Goal: Check status

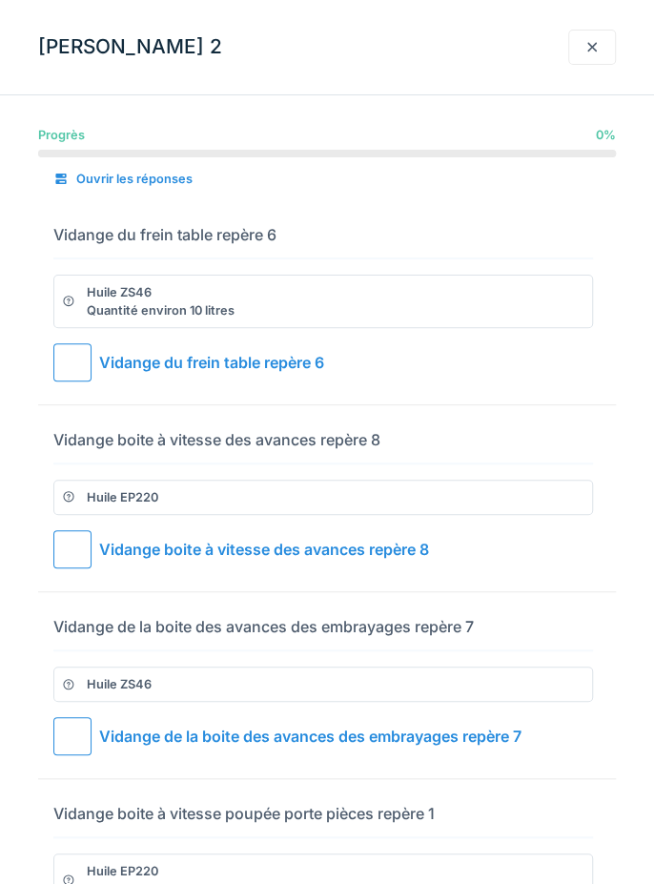
click at [83, 368] on div at bounding box center [72, 362] width 38 height 38
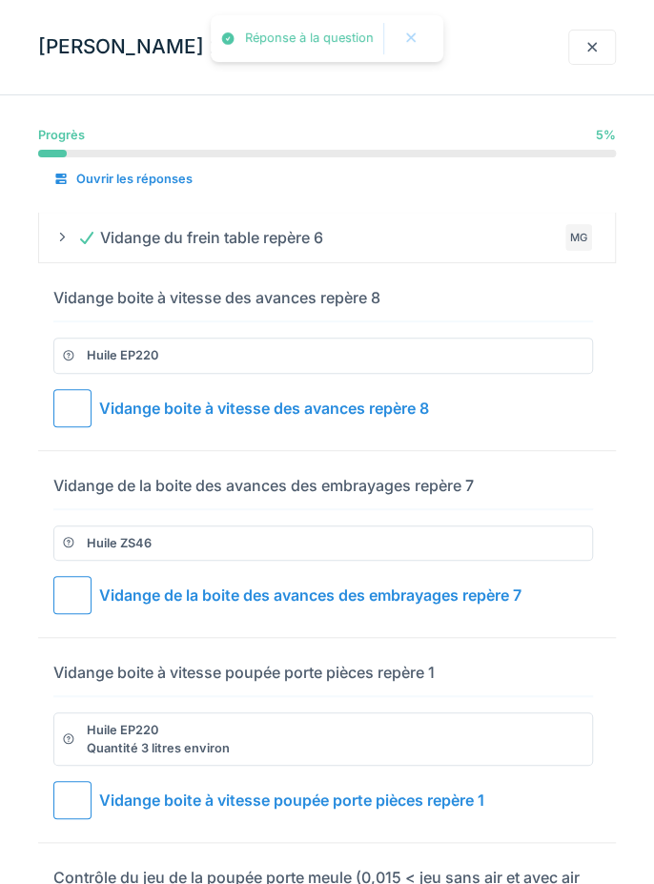
click at [83, 410] on div at bounding box center [72, 408] width 38 height 38
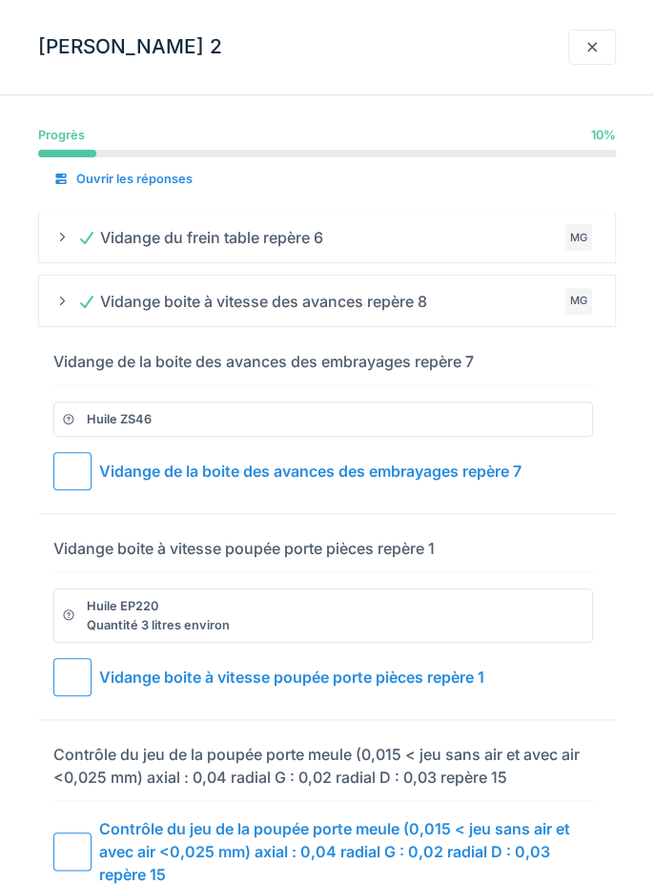
click at [66, 481] on div at bounding box center [72, 471] width 38 height 38
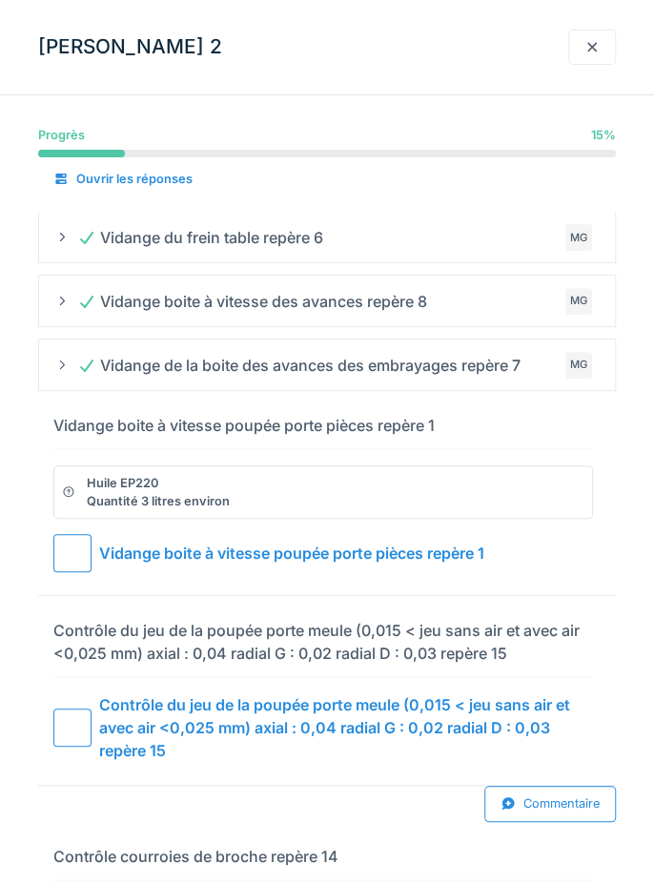
click at [81, 545] on div at bounding box center [72, 553] width 38 height 38
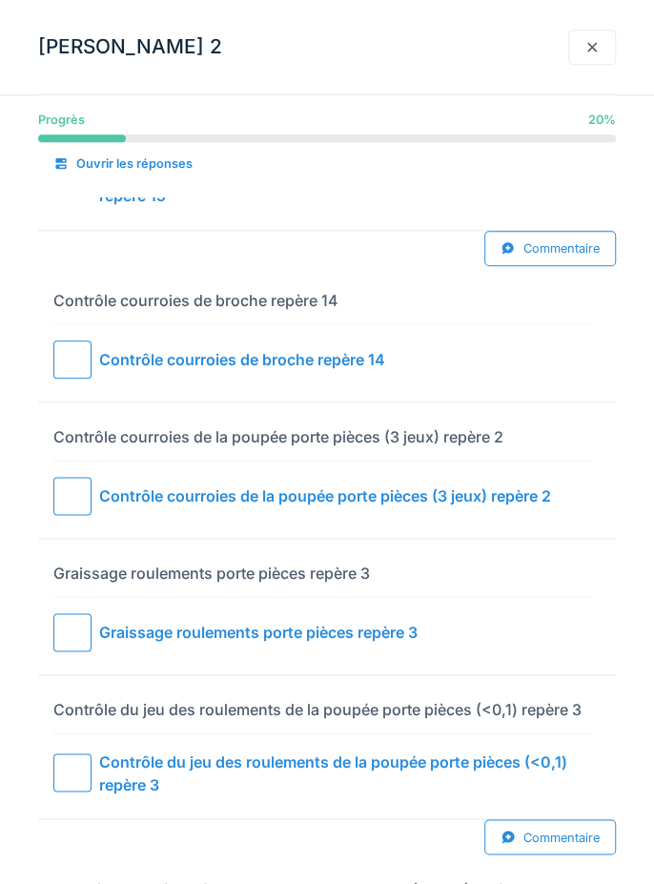
scroll to position [413, 0]
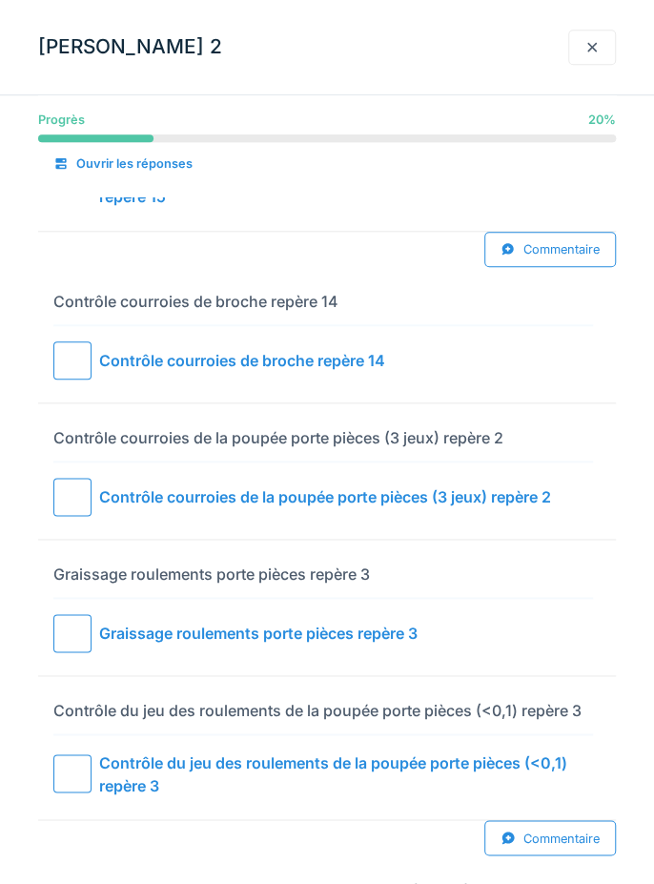
click at [84, 354] on div at bounding box center [72, 360] width 38 height 38
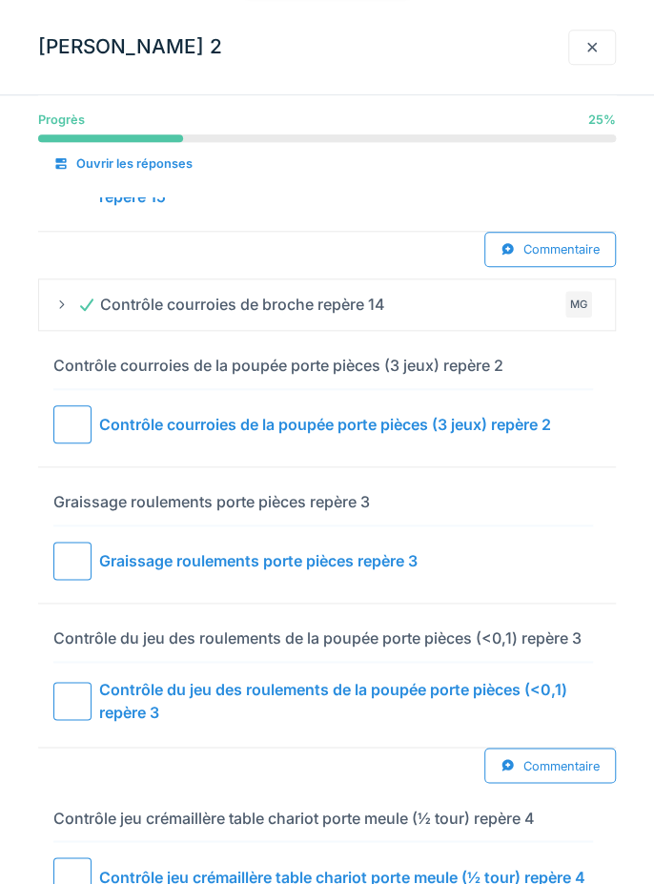
click at [81, 414] on div at bounding box center [72, 424] width 38 height 38
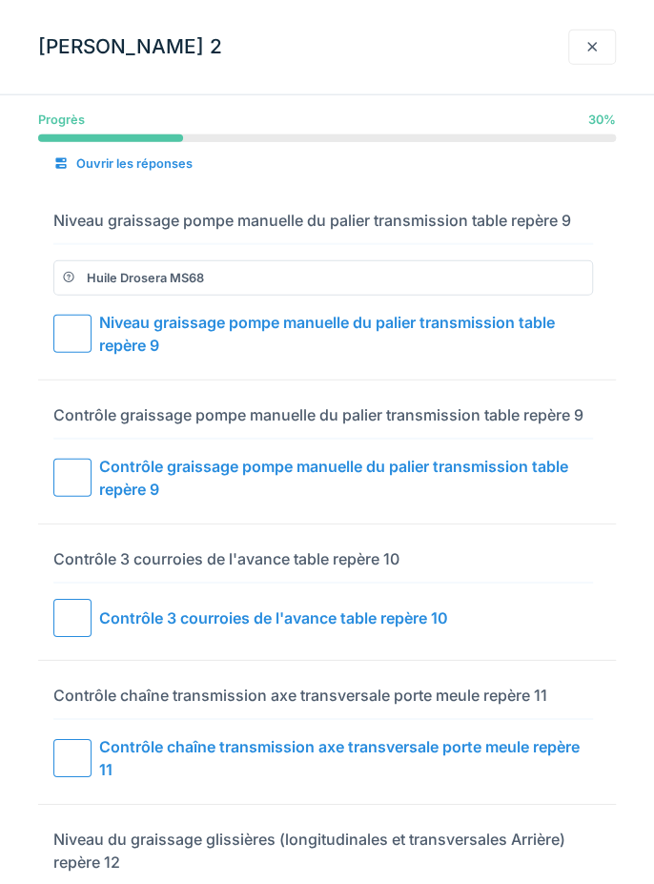
scroll to position [1420, 0]
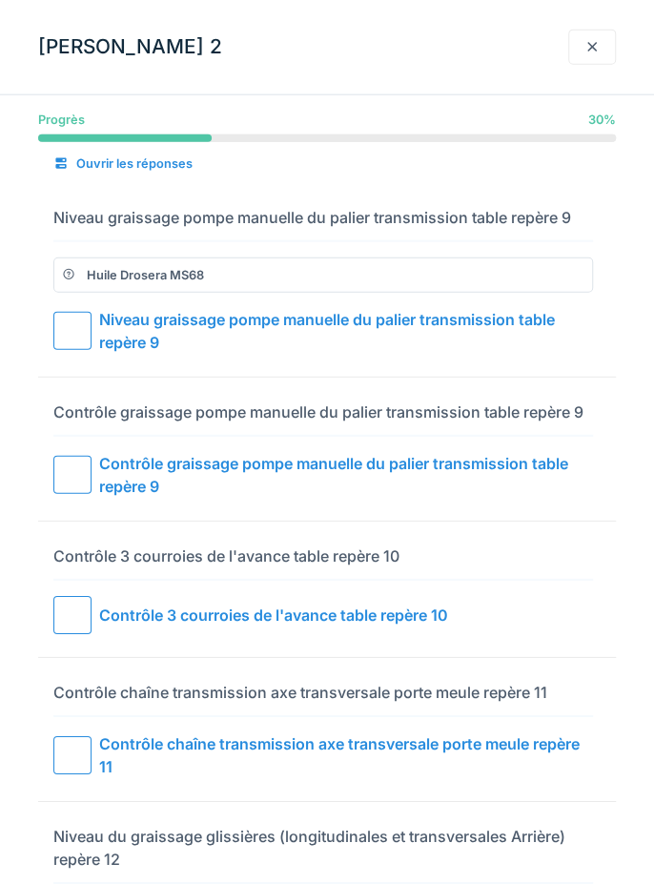
click at [81, 349] on div at bounding box center [72, 331] width 38 height 38
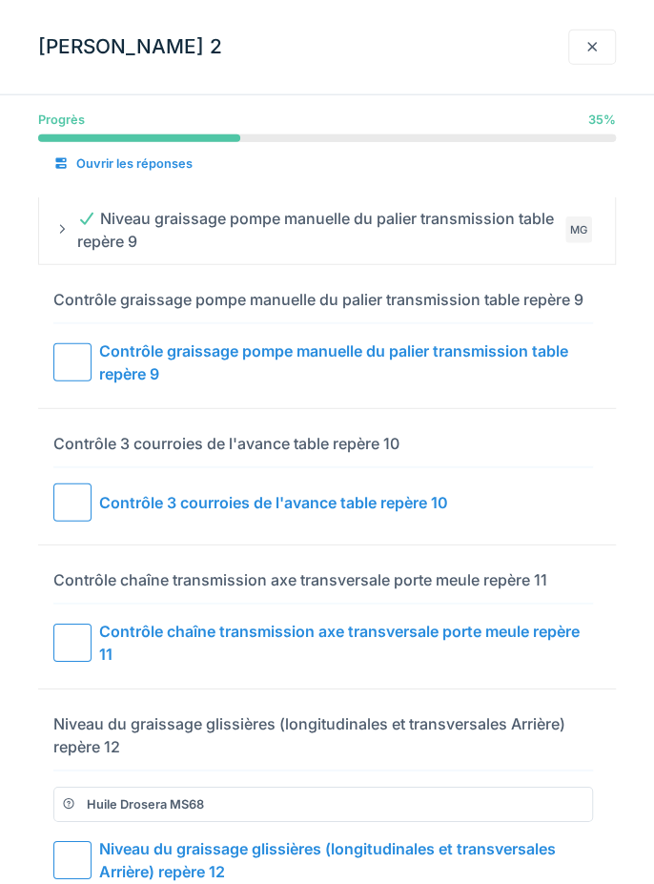
click at [61, 381] on div at bounding box center [72, 362] width 38 height 38
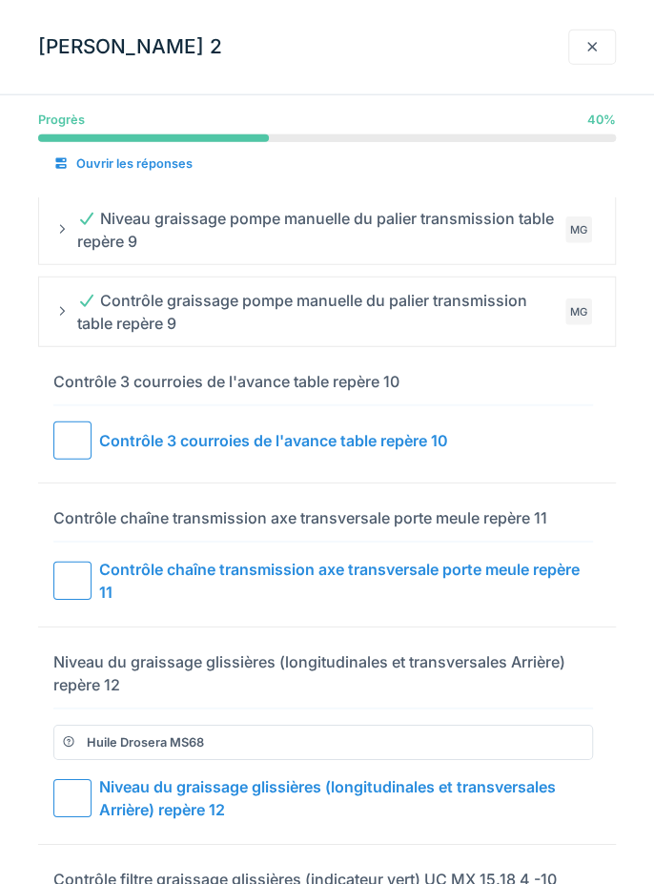
click at [84, 455] on div at bounding box center [72, 440] width 38 height 38
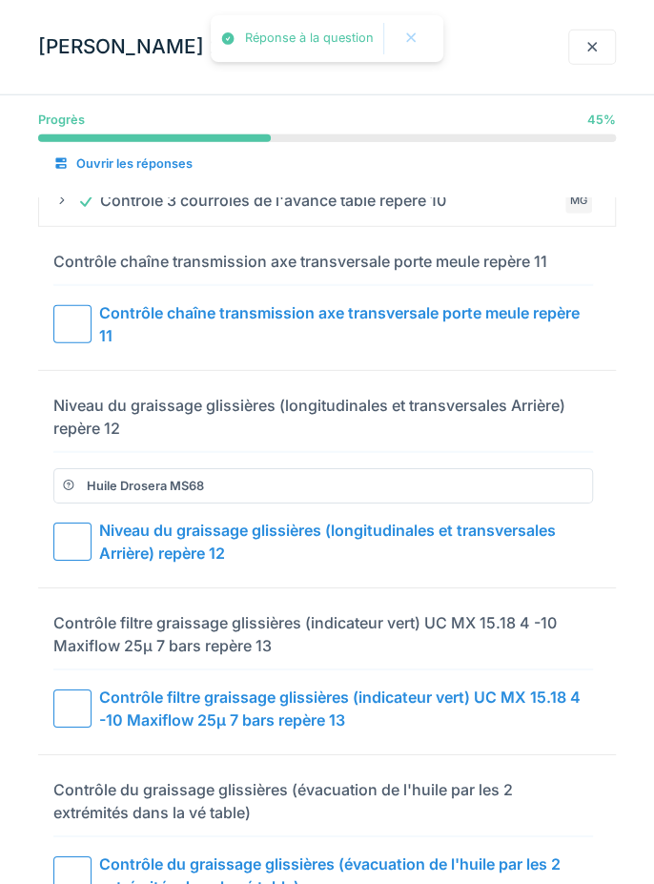
scroll to position [1609, 0]
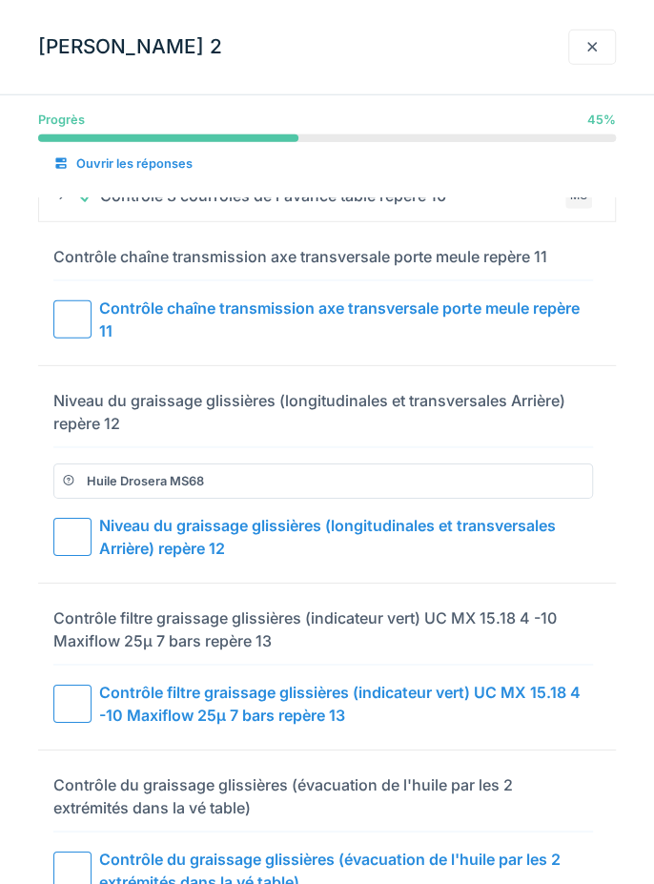
click at [81, 328] on div at bounding box center [72, 319] width 38 height 38
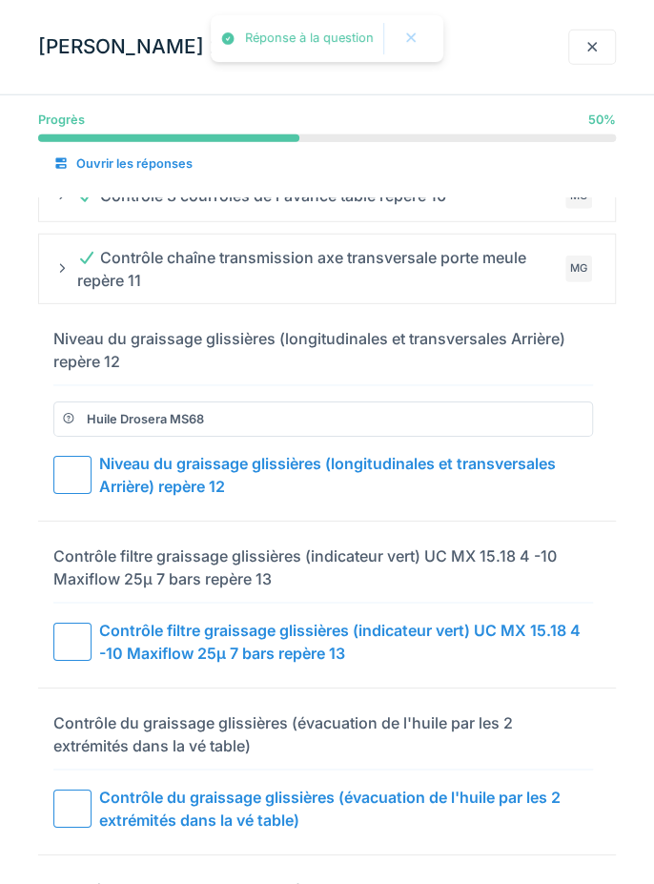
scroll to position [1678, 0]
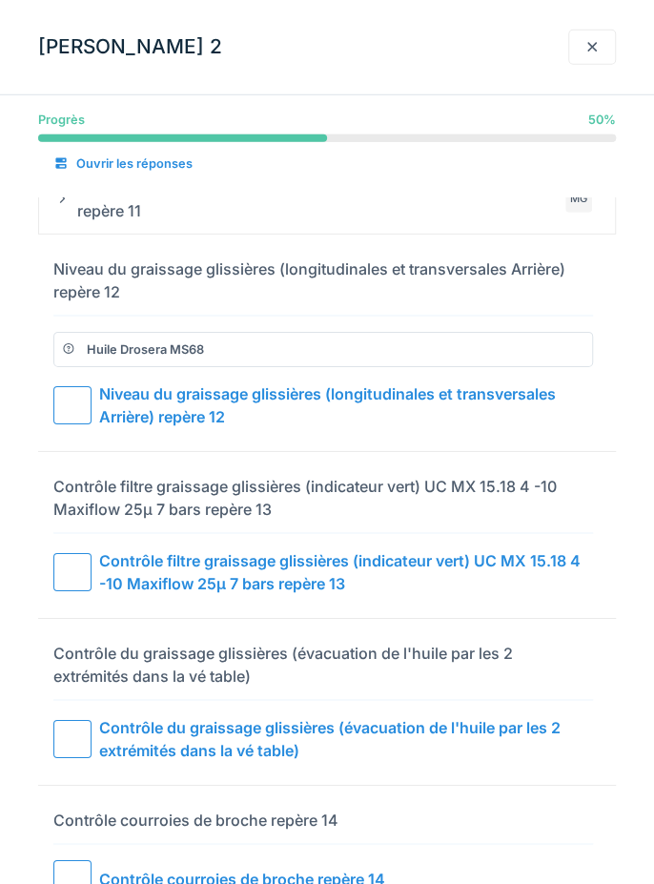
click at [65, 883] on div at bounding box center [72, 879] width 38 height 38
click at [87, 883] on div at bounding box center [72, 879] width 38 height 38
click at [84, 883] on div at bounding box center [72, 879] width 38 height 38
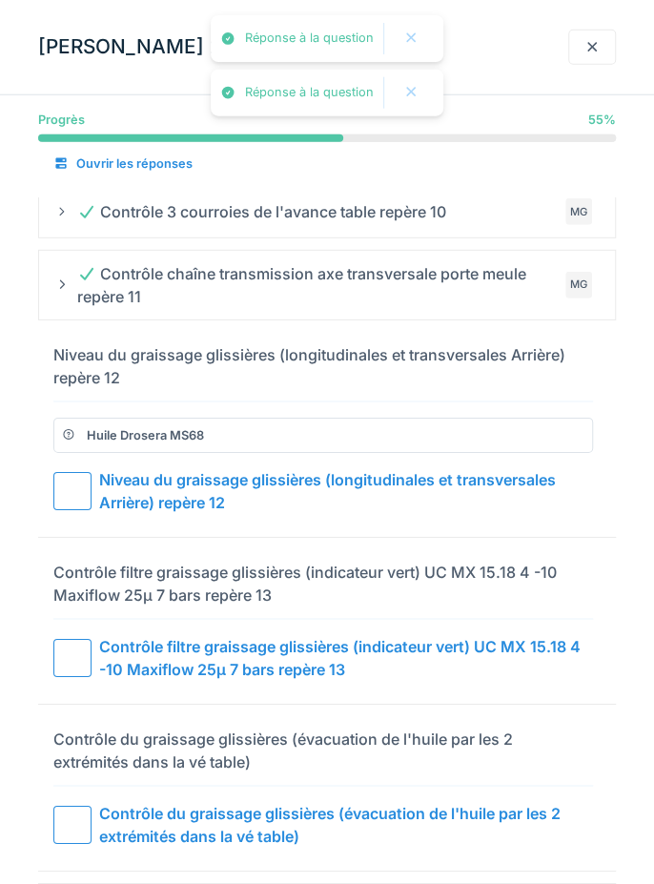
scroll to position [1605, 0]
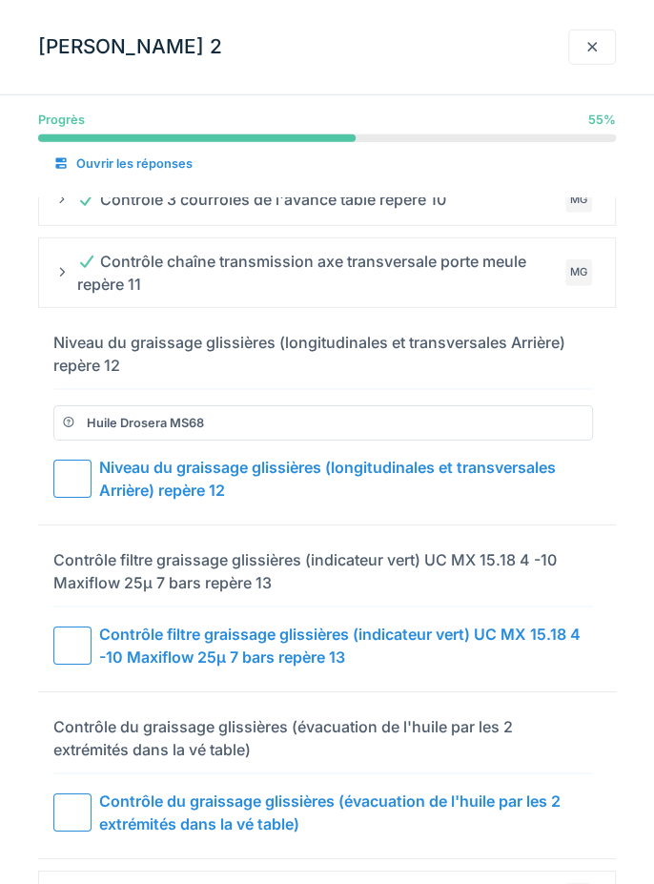
click at [144, 883] on div "Contrôle courroies de broche repère 14" at bounding box center [231, 896] width 308 height 23
click at [154, 883] on div "Contrôle courroies de broche repère 14" at bounding box center [231, 896] width 308 height 23
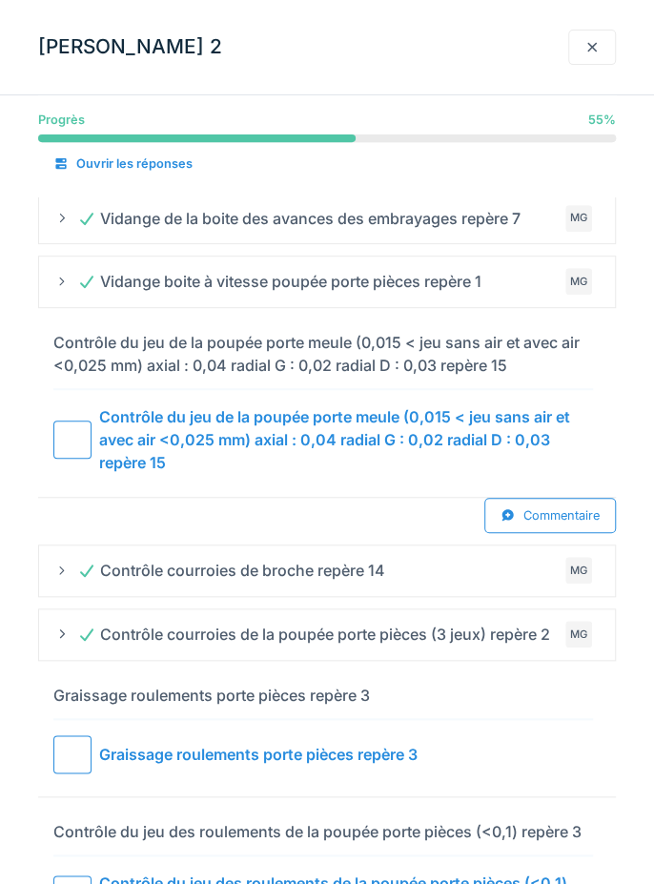
scroll to position [0, 0]
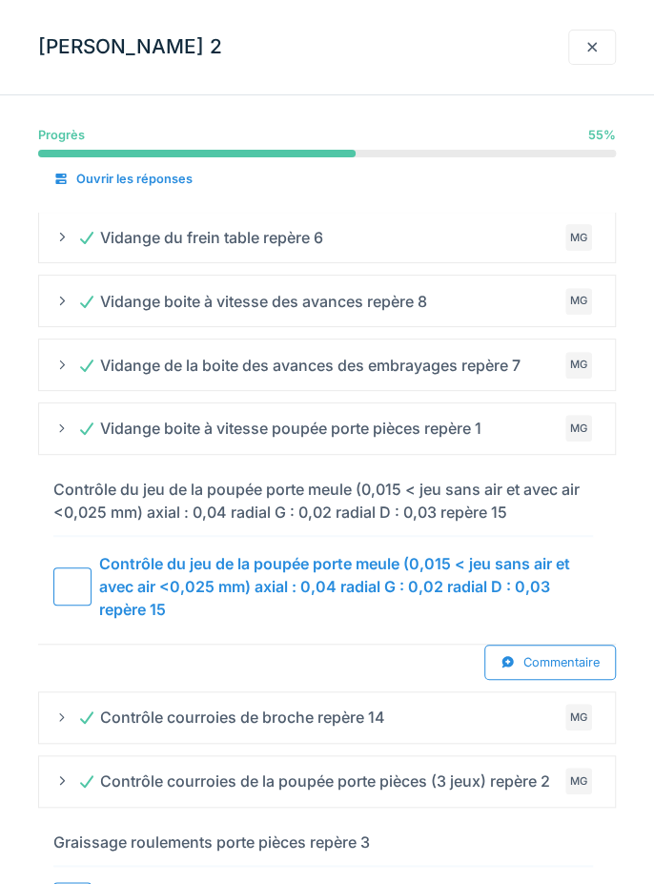
click at [62, 244] on div at bounding box center [61, 237] width 15 height 18
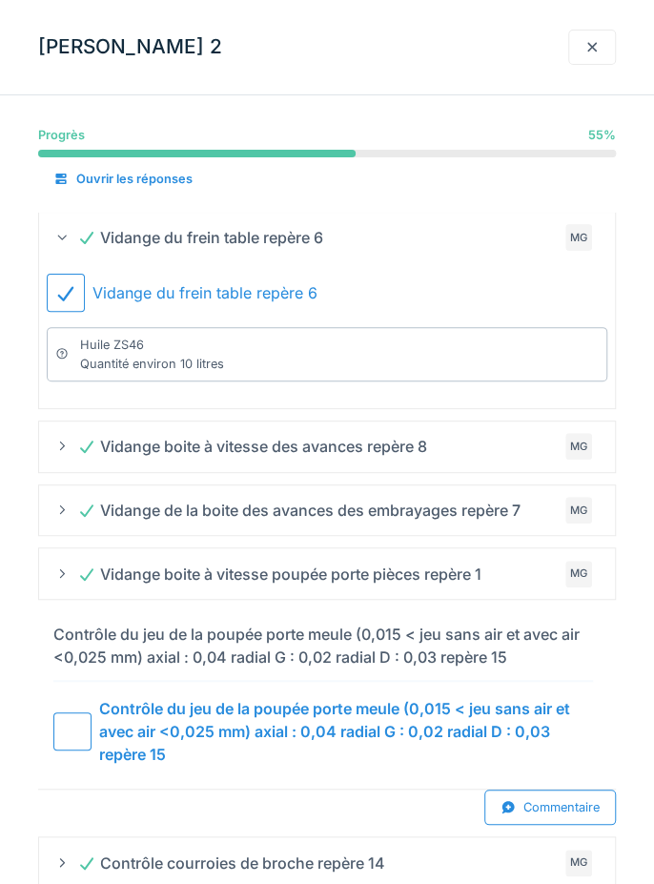
click at [251, 367] on div "Huile ZS46 Quantité environ 10 litres" at bounding box center [327, 353] width 561 height 53
click at [257, 370] on div "Huile ZS46 Quantité environ 10 litres" at bounding box center [327, 353] width 561 height 53
click at [159, 368] on div "Huile ZS46 Quantité environ 10 litres" at bounding box center [152, 354] width 144 height 36
click at [164, 370] on div "Huile ZS46 Quantité environ 10 litres" at bounding box center [152, 354] width 144 height 36
click at [72, 294] on icon at bounding box center [65, 293] width 23 height 18
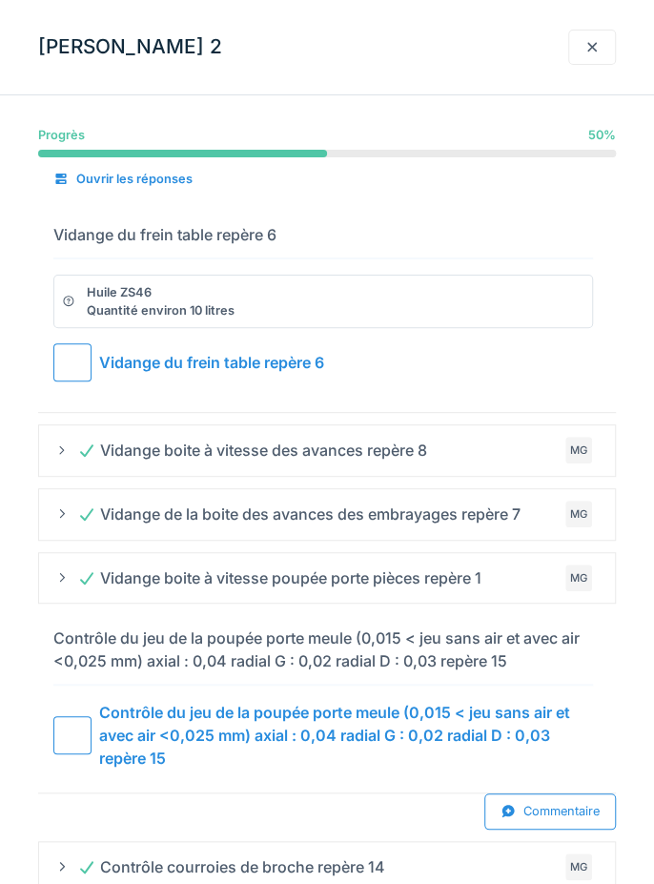
click at [183, 291] on div "Huile ZS46 Quantité environ 10 litres" at bounding box center [161, 301] width 148 height 36
click at [196, 309] on div "Huile ZS46 Quantité environ 10 litres" at bounding box center [161, 301] width 148 height 36
click at [142, 314] on div "Huile ZS46 Quantité environ 10 litres" at bounding box center [161, 301] width 148 height 36
click at [58, 307] on div "Huile ZS46 Quantité environ 10 litres" at bounding box center [323, 301] width 540 height 53
click at [76, 306] on div "Huile ZS46 Quantité environ 10 litres" at bounding box center [323, 301] width 540 height 53
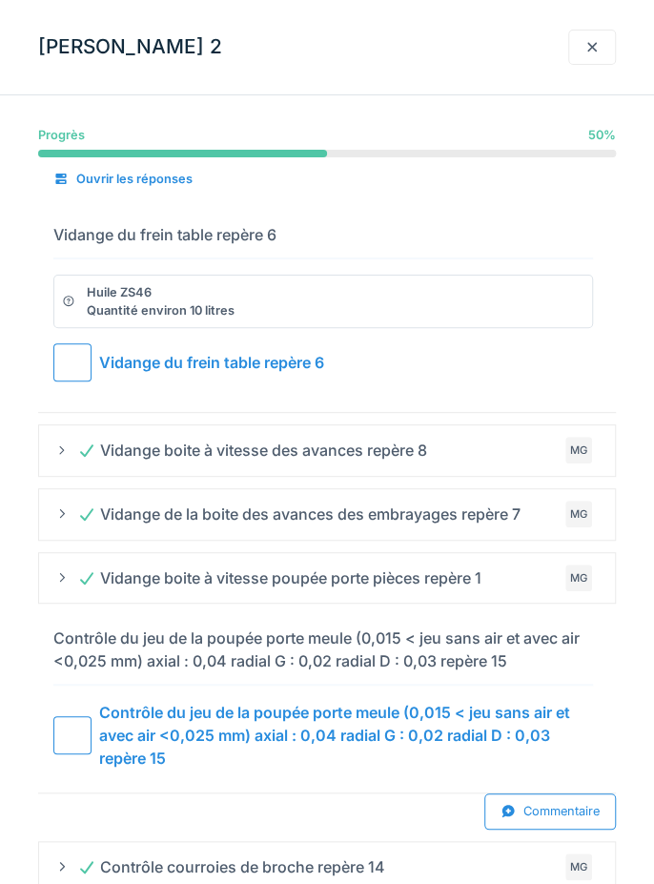
click at [91, 307] on div "Huile ZS46 Quantité environ 10 litres" at bounding box center [161, 301] width 148 height 36
click at [143, 314] on div "Huile ZS46 Quantité environ 10 litres" at bounding box center [161, 301] width 148 height 36
click at [195, 318] on div "Huile ZS46 Quantité environ 10 litres" at bounding box center [161, 301] width 148 height 36
click at [76, 363] on div at bounding box center [72, 362] width 38 height 38
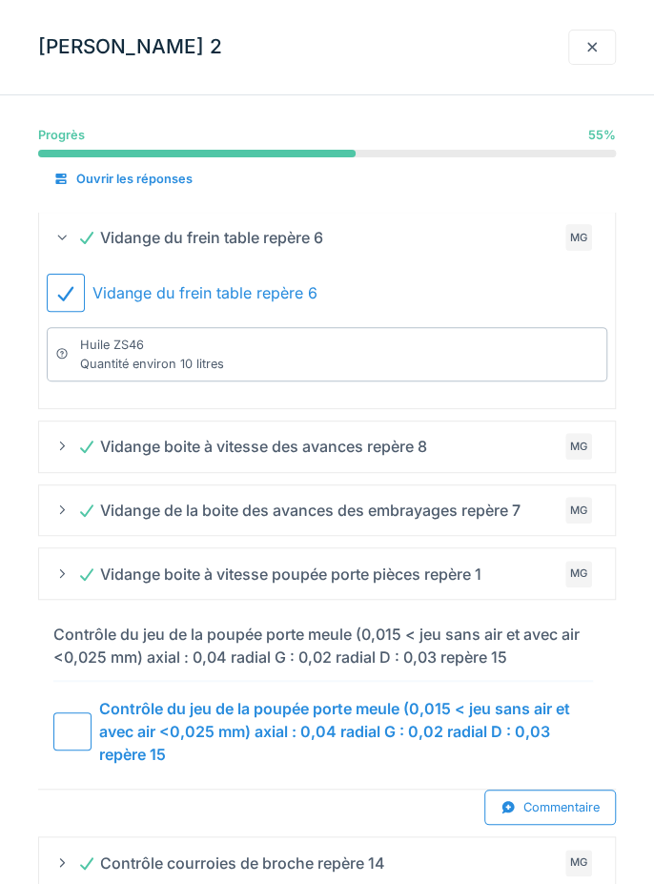
click at [611, 46] on div at bounding box center [592, 47] width 48 height 35
